Goal: Information Seeking & Learning: Check status

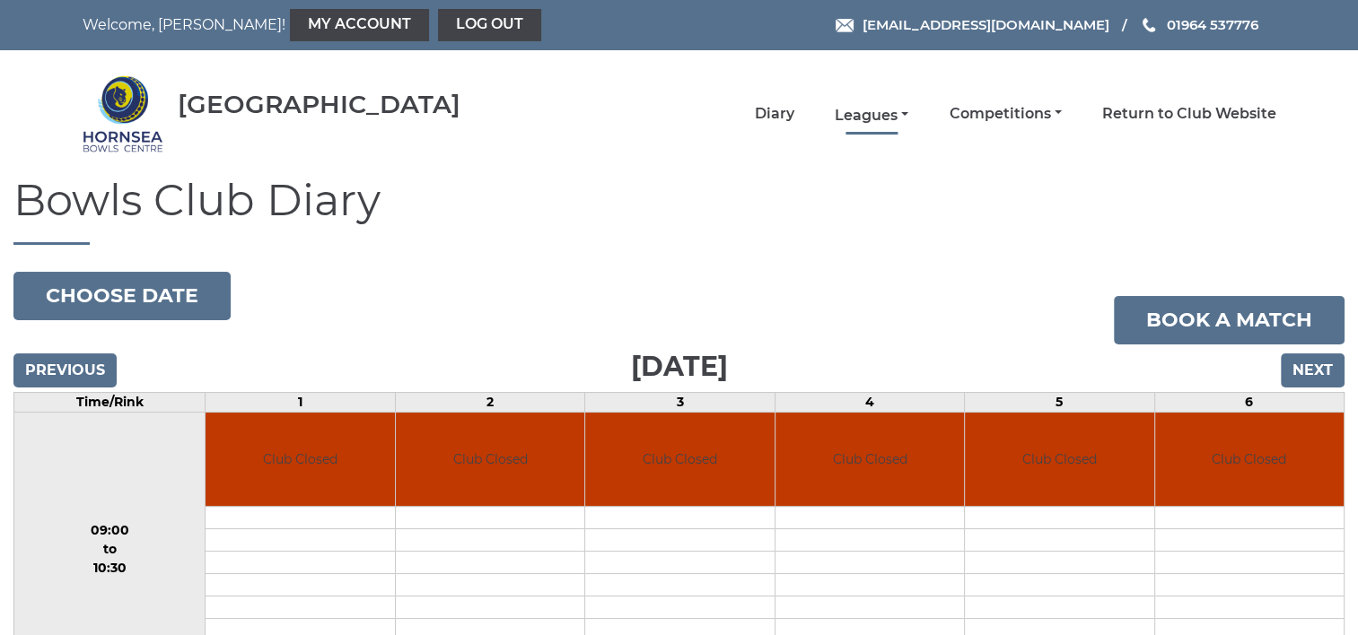
click at [876, 117] on link "Leagues" at bounding box center [872, 116] width 74 height 20
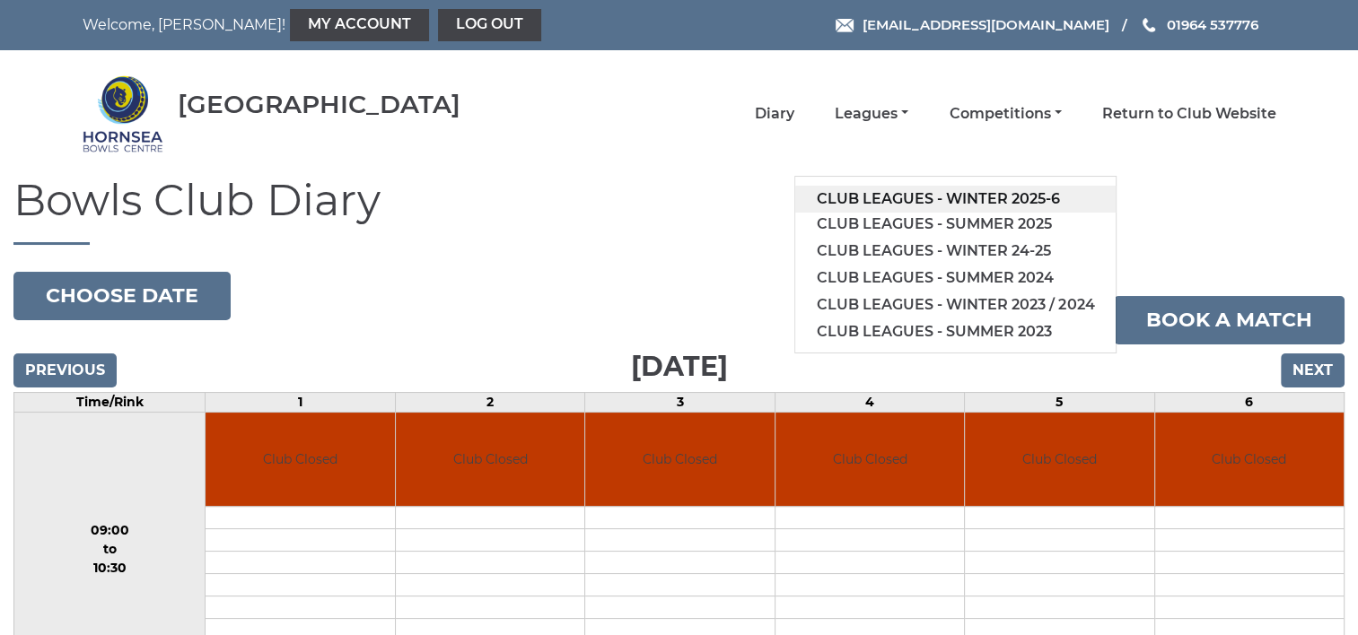
click at [827, 201] on link "Club leagues - Winter 2025-6" at bounding box center [955, 199] width 320 height 27
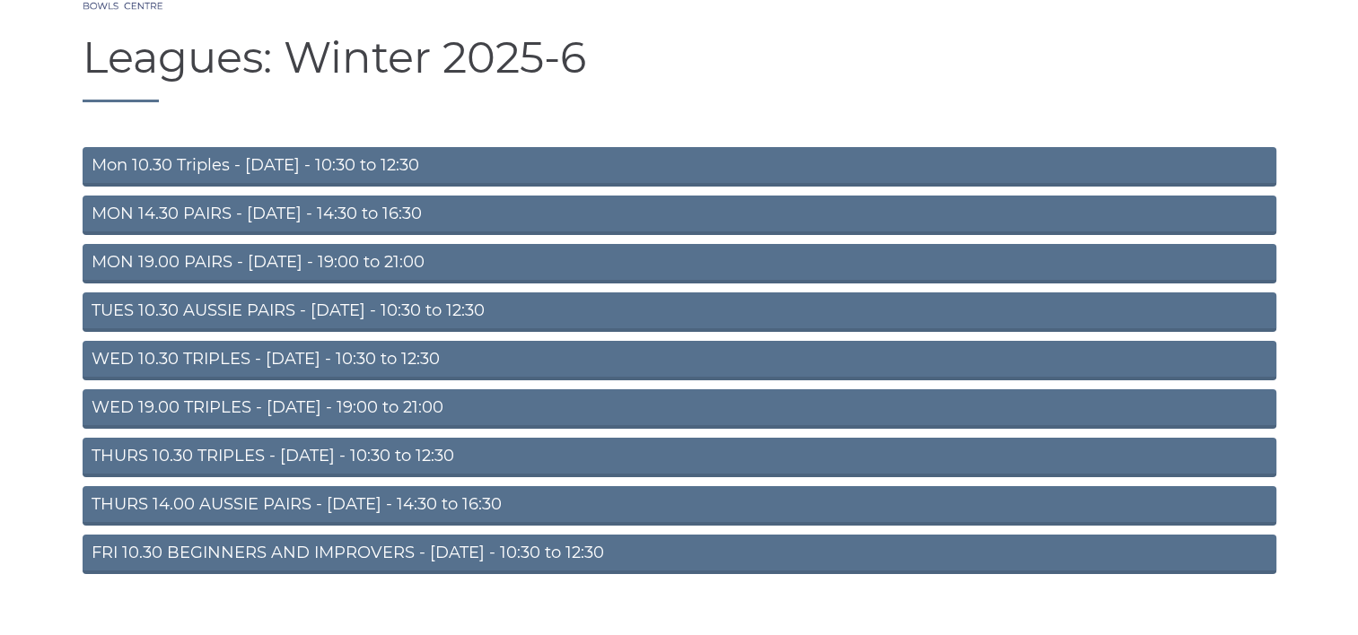
scroll to position [169, 0]
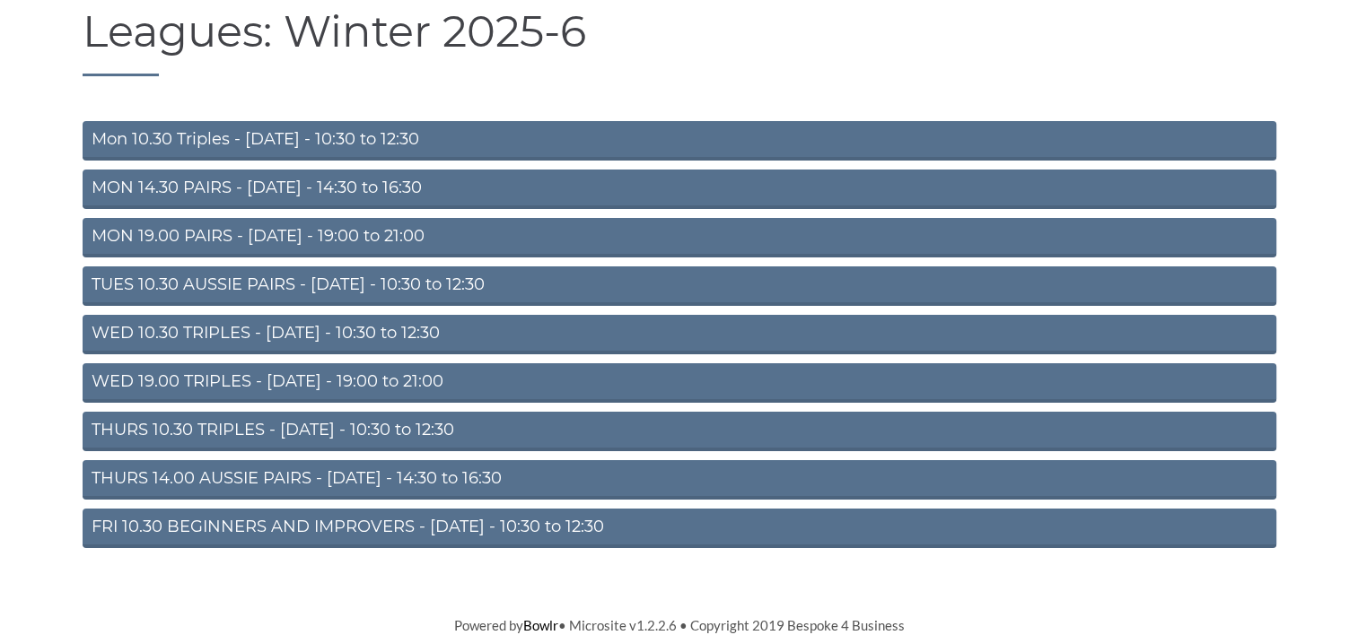
click at [466, 285] on link "TUES 10.30 AUSSIE PAIRS - Tuesday - 10:30 to 12:30" at bounding box center [680, 286] width 1194 height 39
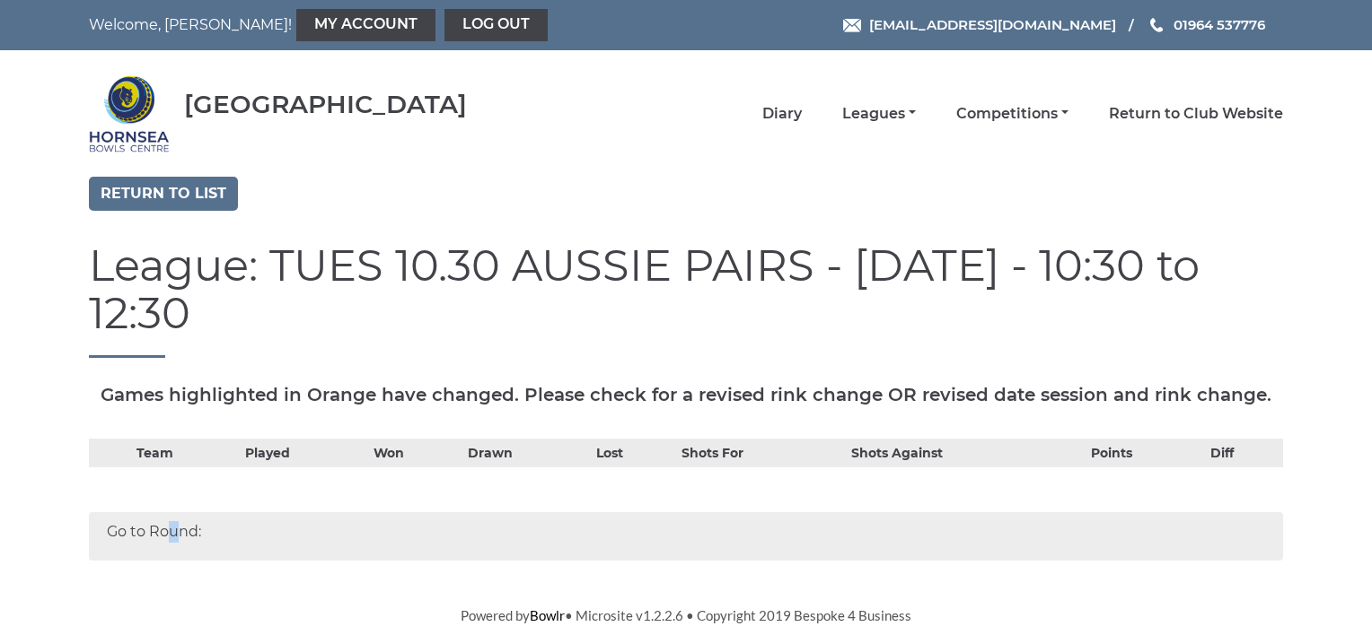
click at [176, 535] on div "Go to Round:" at bounding box center [686, 537] width 1194 height 48
drag, startPoint x: 176, startPoint y: 535, endPoint x: 214, endPoint y: 542, distance: 38.4
click at [214, 542] on div "Go to Round:" at bounding box center [686, 537] width 1194 height 48
click at [202, 540] on div "Go to Round:" at bounding box center [686, 537] width 1194 height 48
click at [148, 458] on th "Team" at bounding box center [187, 453] width 110 height 29
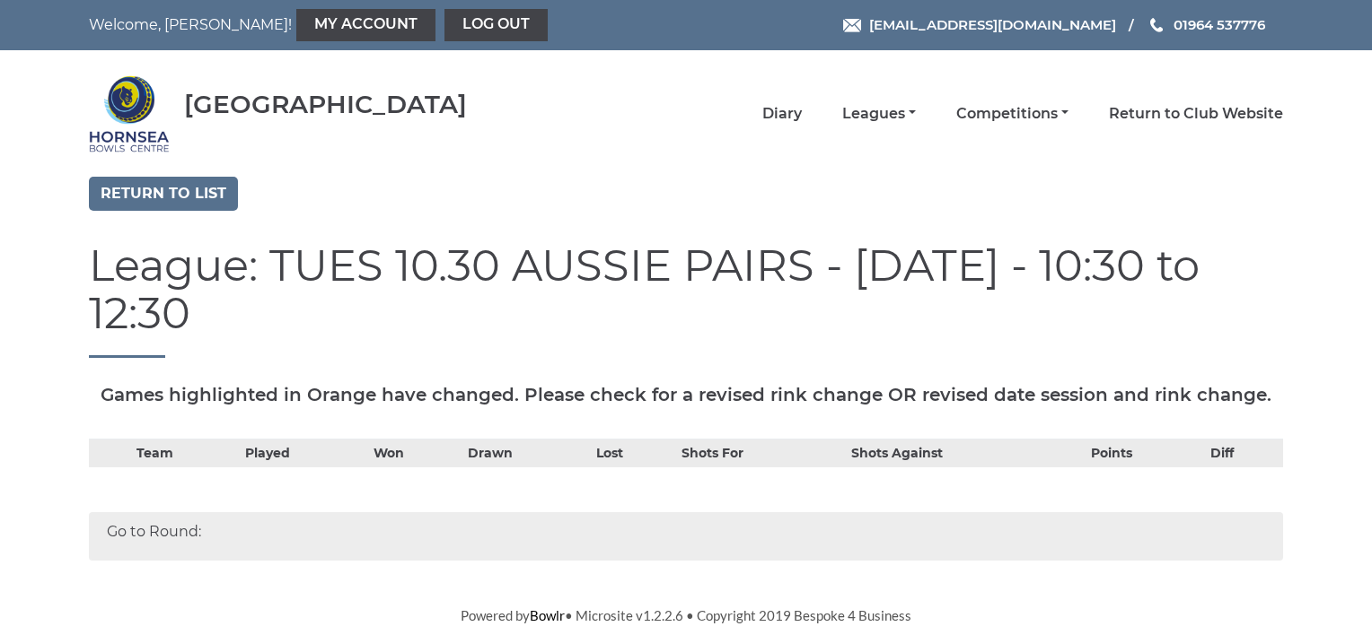
click at [168, 456] on th "Team" at bounding box center [187, 453] width 110 height 29
click at [164, 456] on th "Team" at bounding box center [187, 453] width 110 height 29
drag, startPoint x: 164, startPoint y: 456, endPoint x: 147, endPoint y: 457, distance: 17.1
click at [147, 457] on th "Team" at bounding box center [187, 453] width 110 height 29
drag, startPoint x: 147, startPoint y: 457, endPoint x: 180, endPoint y: 450, distance: 34.0
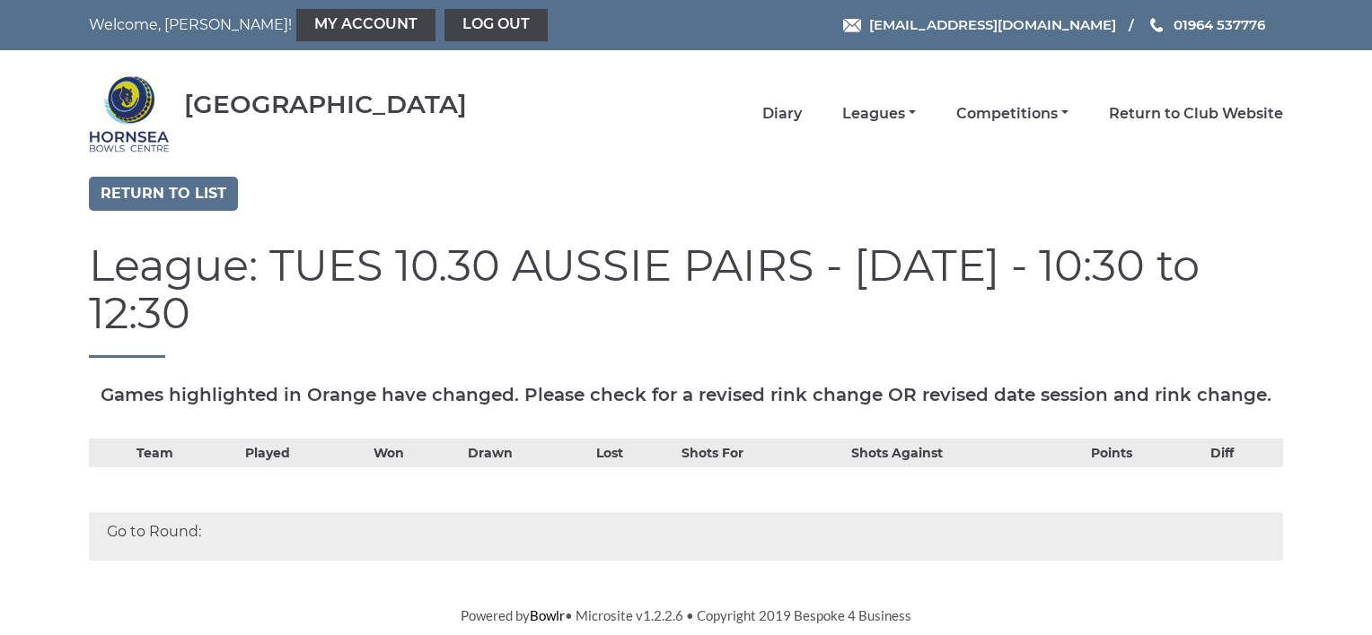
click at [182, 450] on th "Team" at bounding box center [187, 453] width 110 height 29
click at [139, 198] on link "Return to list" at bounding box center [163, 194] width 149 height 34
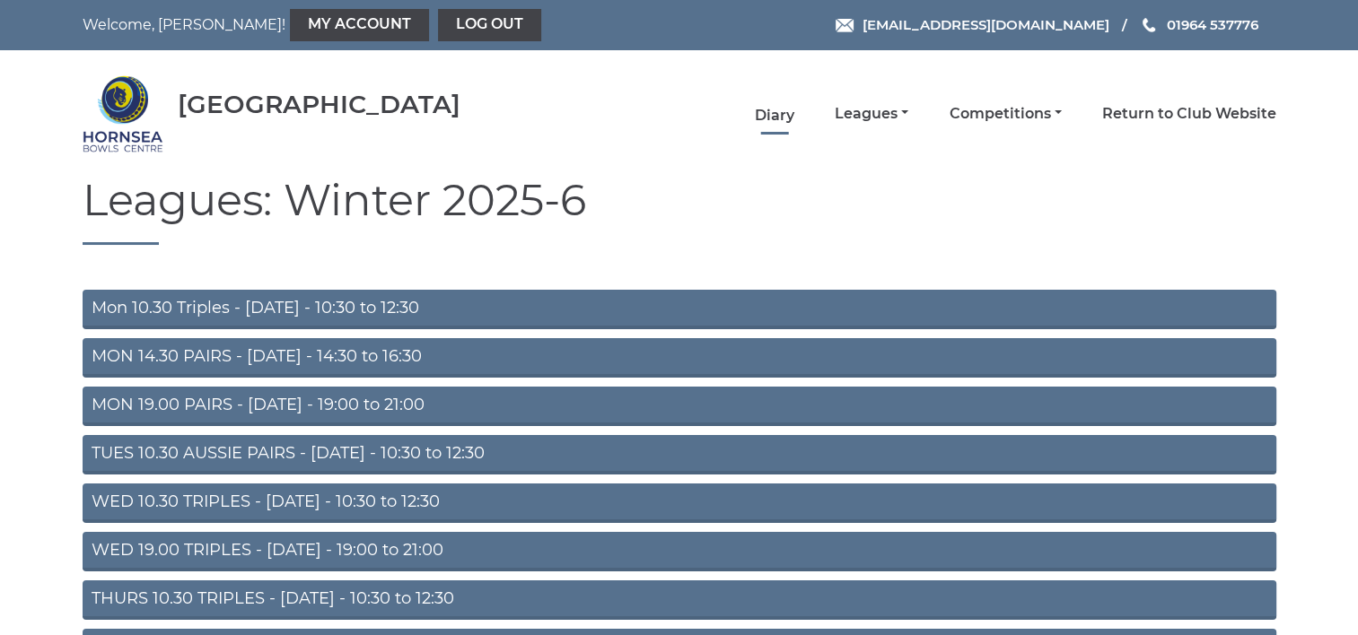
click at [784, 114] on link "Diary" at bounding box center [774, 116] width 39 height 20
